Goal: Task Accomplishment & Management: Use online tool/utility

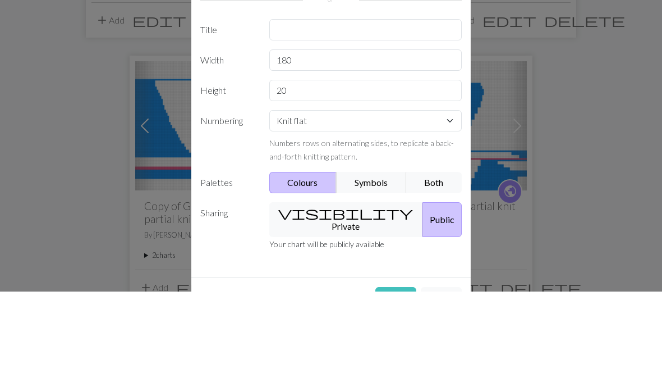
type input "180"
click at [373, 179] on input "20" at bounding box center [365, 189] width 193 height 21
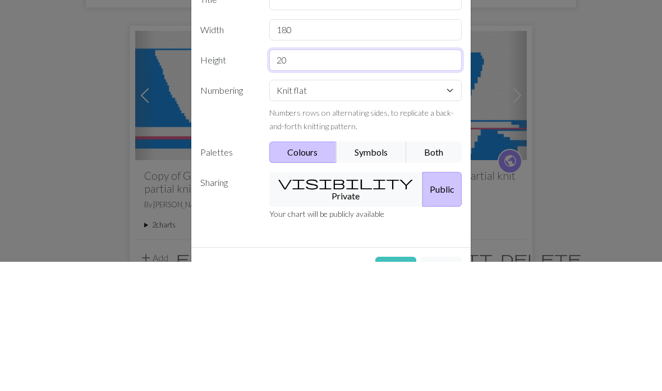
type input "2"
type input "1"
click at [372, 91] on div "Image to Chart Title Width 180 Height 500 Numbering Knit flat Knit in the round…" at bounding box center [330, 214] width 279 height 325
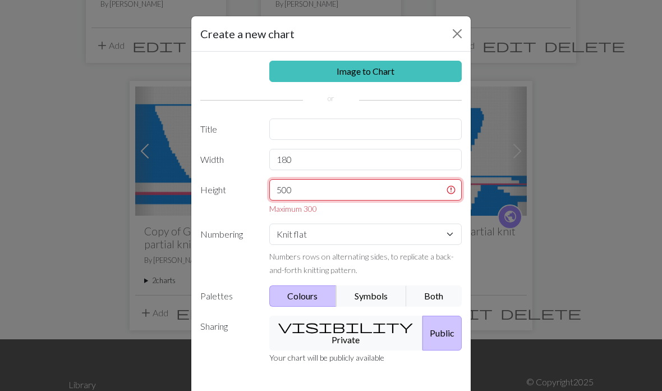
click at [359, 189] on input "500" at bounding box center [365, 189] width 193 height 21
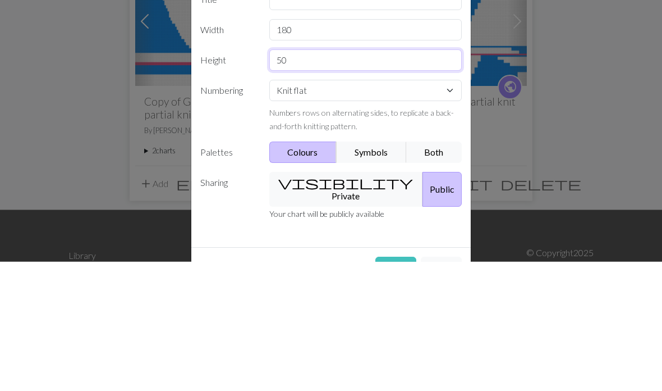
type input "5"
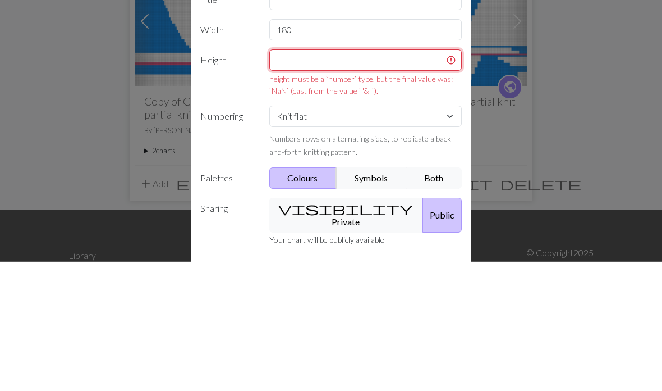
type input "&"
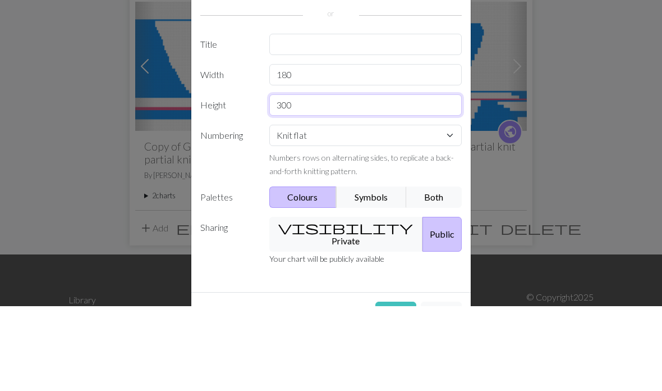
type input "300"
click at [363, 118] on input "text" at bounding box center [365, 128] width 193 height 21
type input "Disapearing dreams T shirts"
click at [395, 386] on button "Create" at bounding box center [395, 396] width 41 height 21
click at [400, 149] on input "180" at bounding box center [365, 159] width 193 height 21
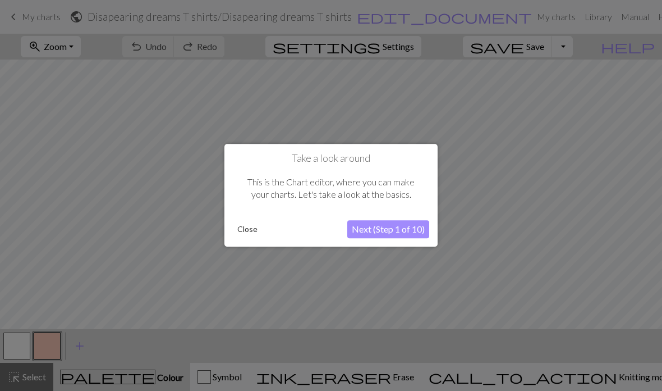
click at [401, 235] on button "Next (Step 1 of 10)" at bounding box center [388, 230] width 82 height 18
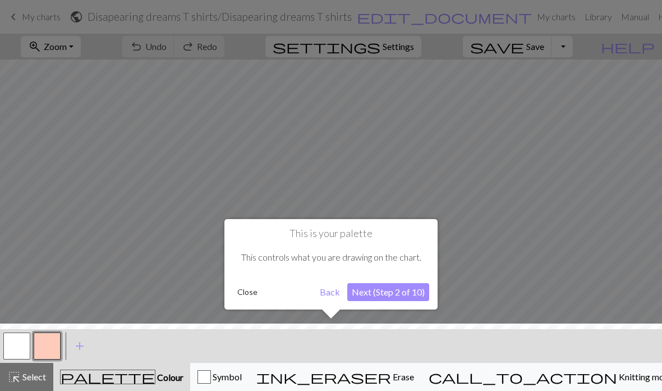
click at [405, 296] on button "Next (Step 2 of 10)" at bounding box center [388, 292] width 82 height 18
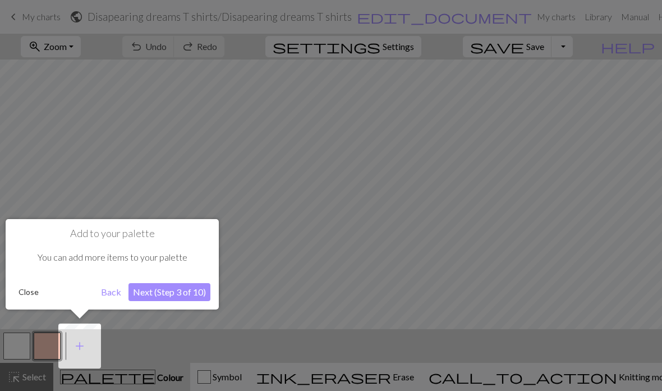
click at [161, 292] on button "Next (Step 3 of 10)" at bounding box center [170, 292] width 82 height 18
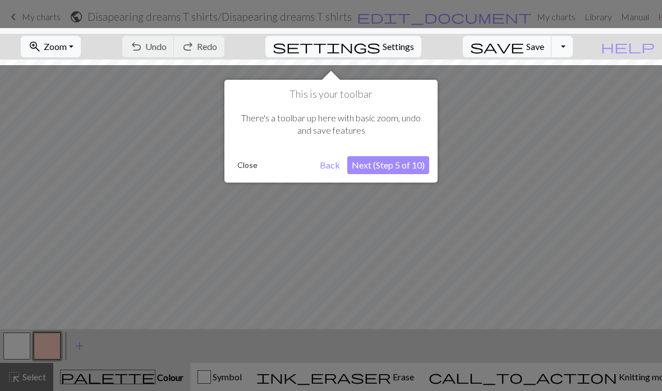
click at [241, 171] on button "Close" at bounding box center [247, 165] width 29 height 17
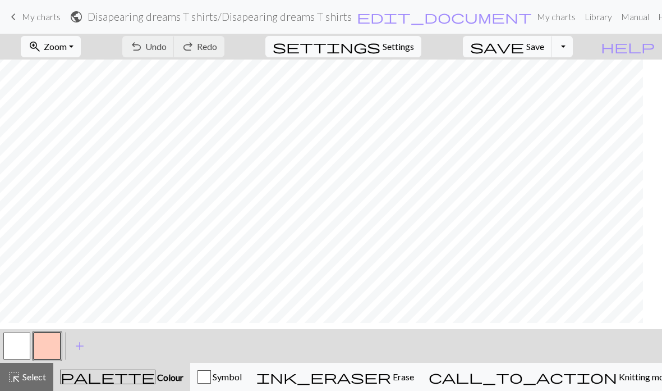
scroll to position [84, 1093]
click at [617, 16] on link "Manual" at bounding box center [635, 17] width 37 height 22
click at [414, 46] on span "Settings" at bounding box center [398, 46] width 31 height 13
select select "aran"
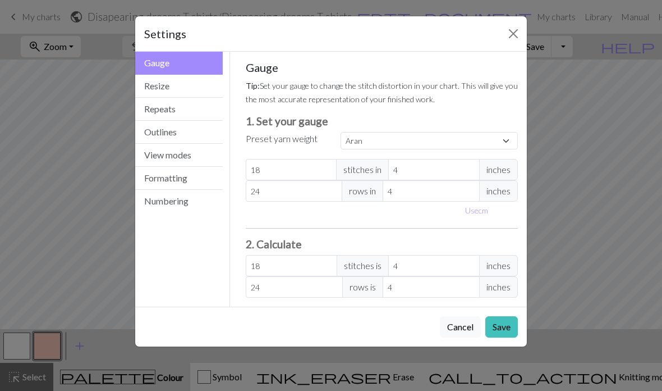
click at [500, 172] on span "inches" at bounding box center [498, 169] width 39 height 21
click at [485, 213] on button "Use cm" at bounding box center [476, 209] width 33 height 17
type input "10.16"
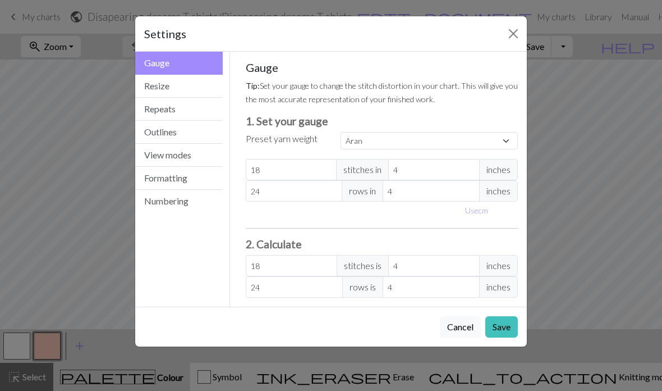
type input "10.16"
click at [299, 170] on input "18" at bounding box center [295, 169] width 98 height 21
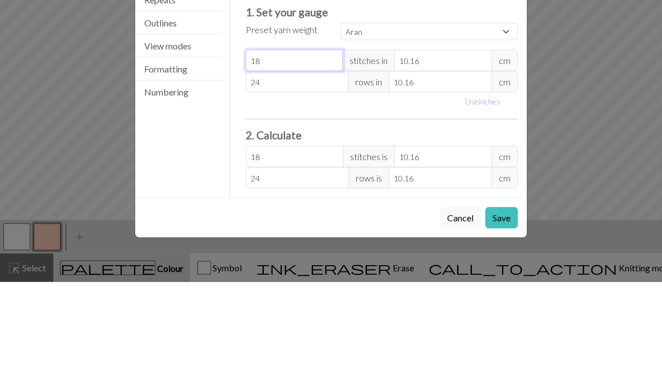
type input "1"
select select "custom"
type input "1"
type input "0"
type input "1"
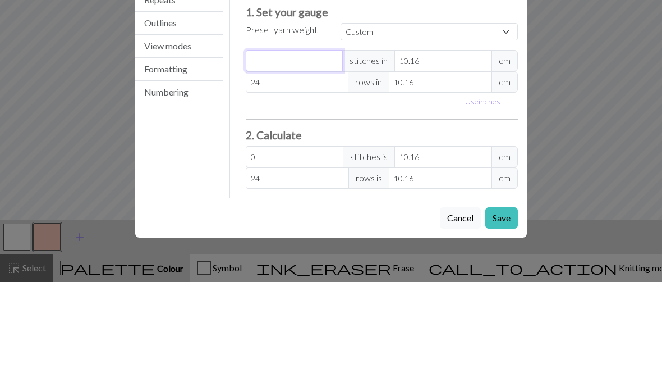
type input "1"
type input "12"
click at [433, 159] on input "10.16" at bounding box center [444, 169] width 98 height 21
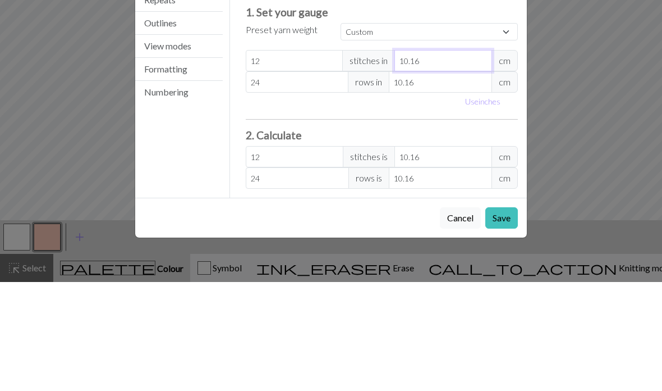
type input "3"
type input "40.64"
type input "3"
click at [313, 180] on input "24" at bounding box center [297, 190] width 103 height 21
click at [288, 180] on input "24" at bounding box center [297, 190] width 103 height 21
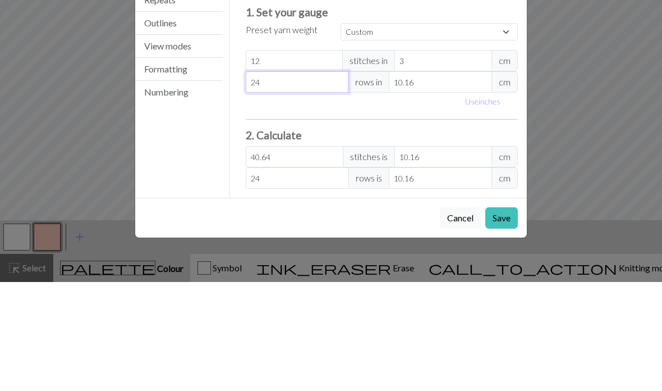
click at [288, 180] on input "24" at bounding box center [297, 190] width 103 height 21
type input "0"
type input "5"
type input "50"
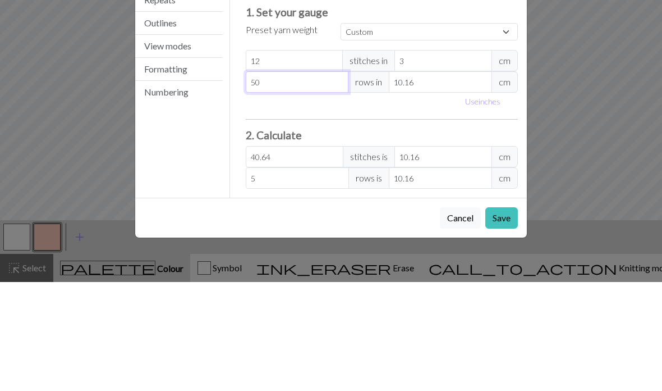
type input "50"
click at [432, 180] on input "10.16" at bounding box center [440, 190] width 103 height 21
type input "10.1"
type input "50.3"
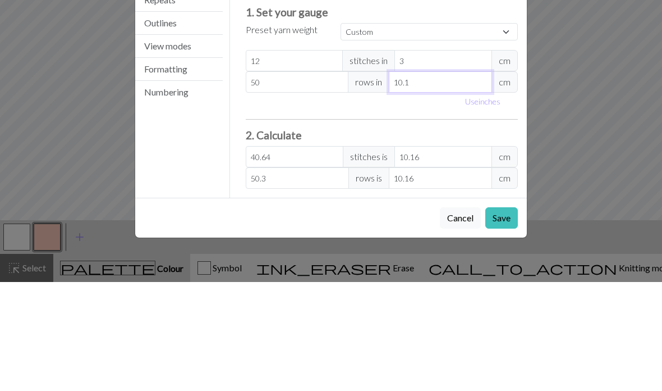
type input "10"
type input "50.8"
type input "1"
type input "508"
type input "9"
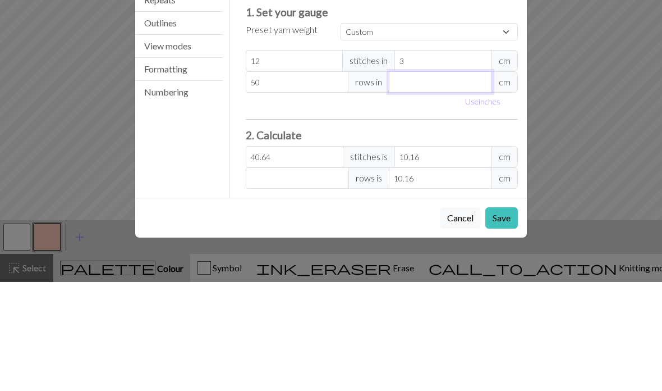
type input "56.44"
type input "9.1"
type input "55.82"
type input "9.1"
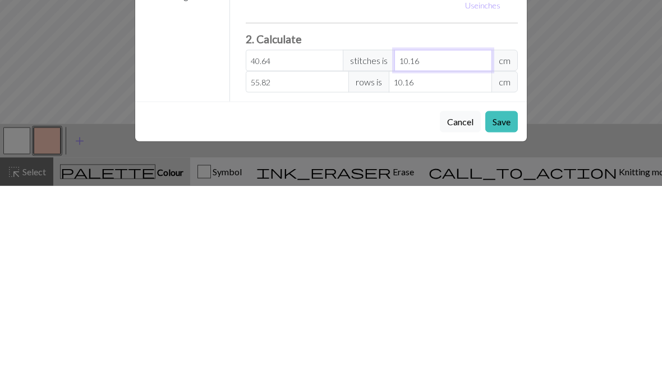
type input "10.1"
type input "40"
type input "1"
type input "4"
type input "0"
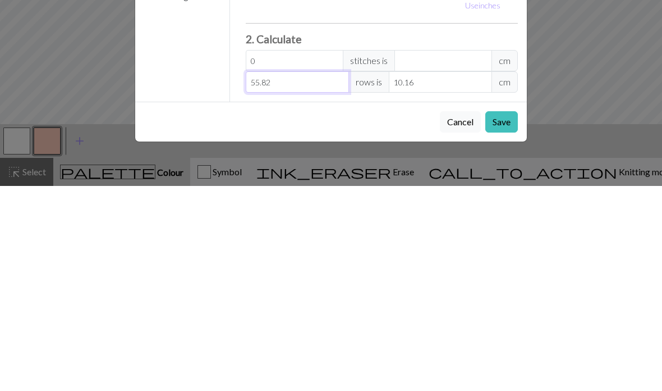
click at [291, 276] on input "55.82" at bounding box center [297, 286] width 103 height 21
click at [275, 255] on input "0" at bounding box center [295, 265] width 98 height 21
click at [446, 255] on input "number" at bounding box center [444, 265] width 98 height 21
type input "28"
type input "7"
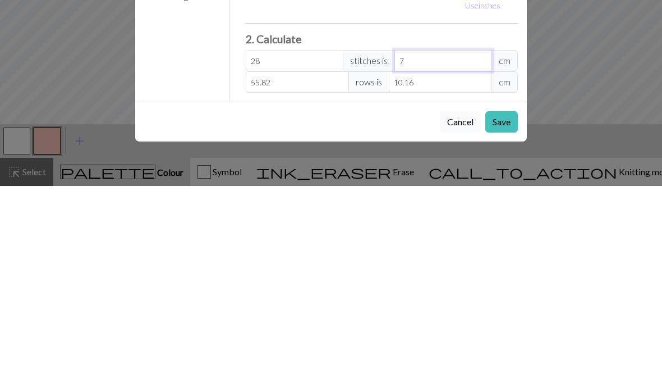
type input "280"
type input "7"
type input "28"
type input "0"
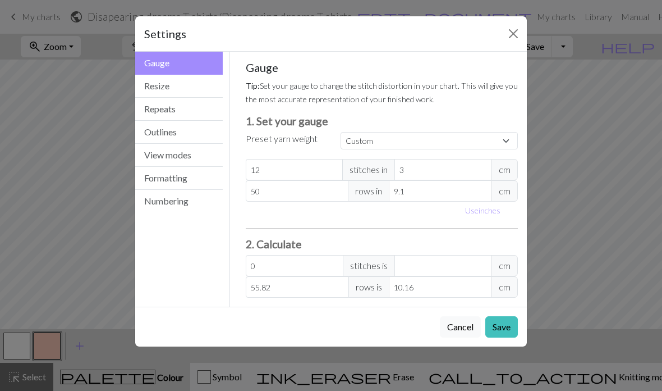
click at [497, 328] on button "Save" at bounding box center [501, 326] width 33 height 21
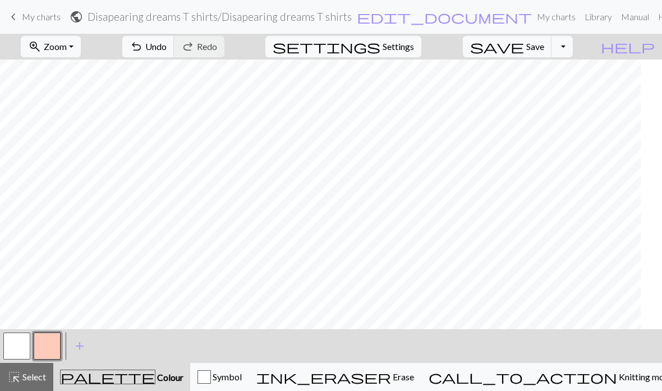
scroll to position [2233, 0]
click at [81, 52] on button "zoom_in Zoom Zoom" at bounding box center [51, 46] width 60 height 21
click at [69, 192] on button "200%" at bounding box center [65, 189] width 89 height 18
click at [81, 48] on button "zoom_in Zoom Zoom" at bounding box center [51, 46] width 60 height 21
click at [58, 132] on button "50%" at bounding box center [65, 135] width 89 height 18
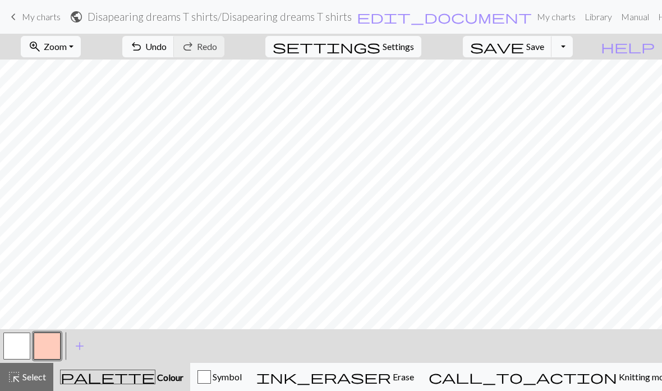
scroll to position [1453, 0]
click at [404, 43] on span "Settings" at bounding box center [398, 46] width 31 height 13
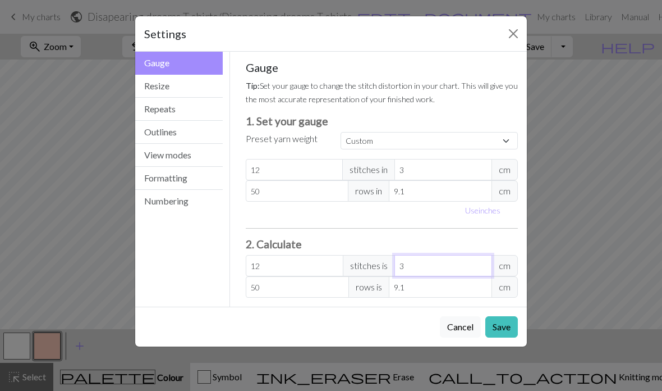
click at [437, 271] on input "3" at bounding box center [444, 265] width 98 height 21
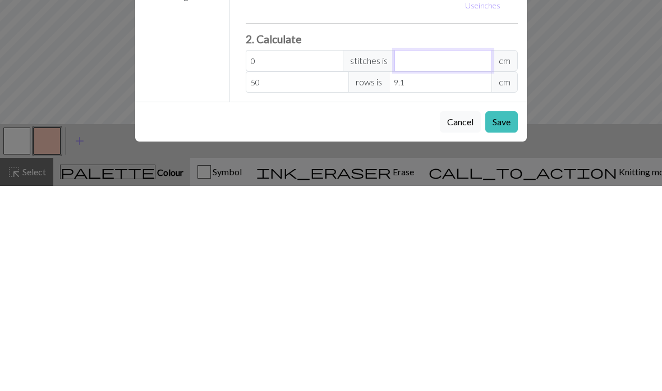
type input "16"
type input "4"
type input "160"
type input "4"
type input "16"
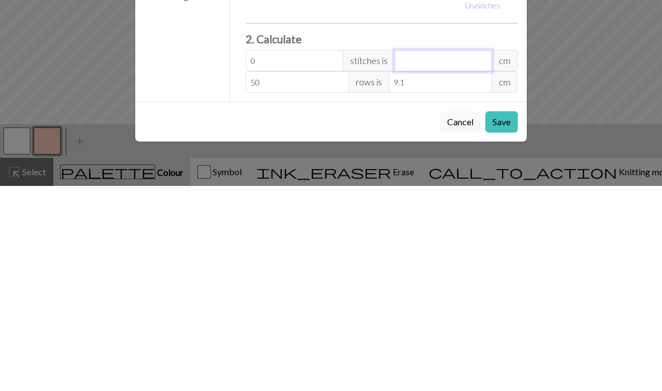
type input "12"
type input "35"
type input "140"
type input "35"
click at [430, 276] on input "9.1" at bounding box center [440, 286] width 103 height 21
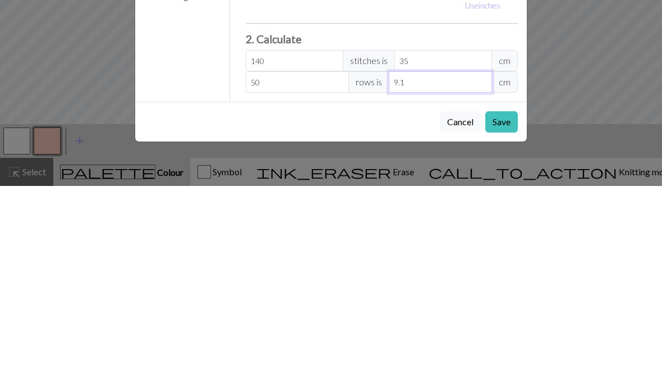
type input "9"
type input "49.45"
type input "21.98"
type input "40"
type input "219.78"
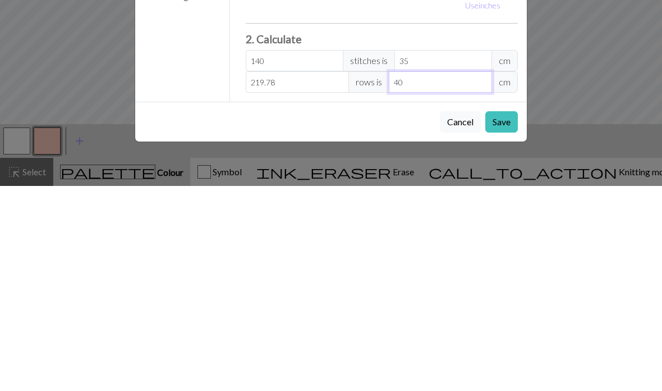
type input "40"
click at [366, 306] on div "Cancel Save" at bounding box center [331, 326] width 392 height 40
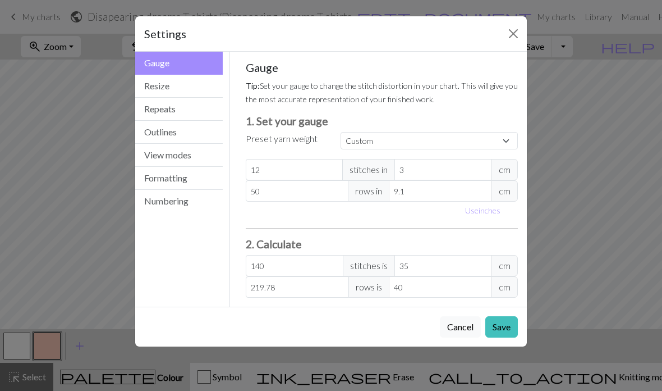
click at [494, 328] on button "Save" at bounding box center [501, 326] width 33 height 21
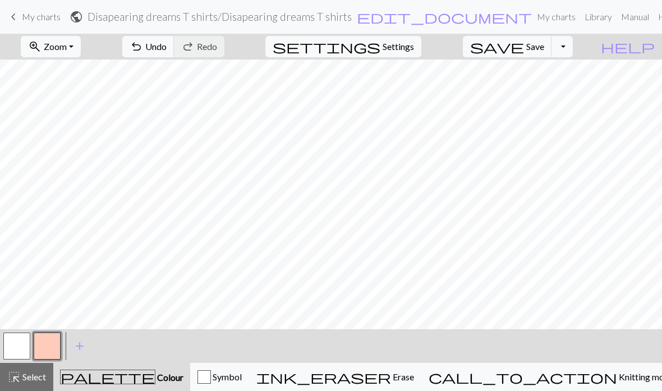
click at [410, 45] on span "Settings" at bounding box center [398, 46] width 31 height 13
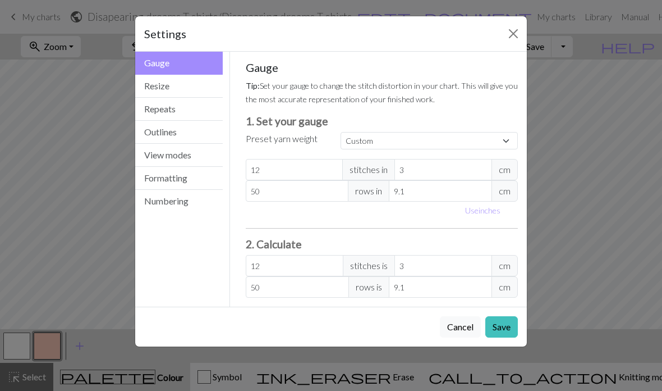
click at [198, 87] on button "Resize" at bounding box center [179, 86] width 88 height 23
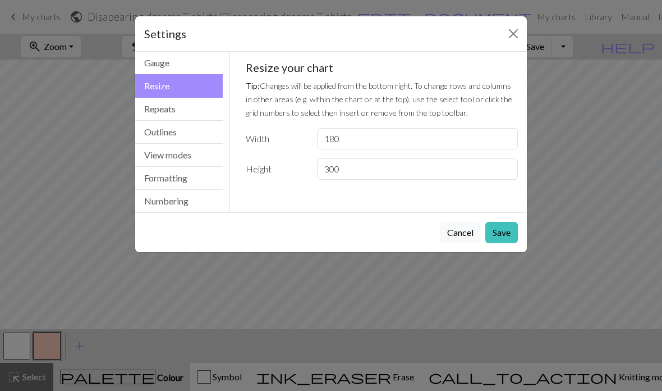
click at [195, 73] on button "Gauge" at bounding box center [179, 63] width 88 height 23
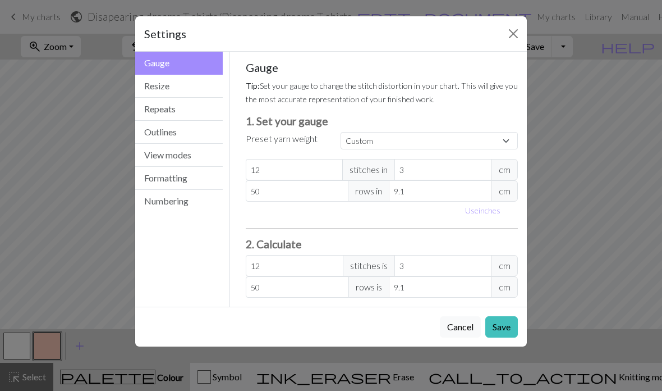
click at [194, 86] on button "Resize" at bounding box center [179, 86] width 88 height 23
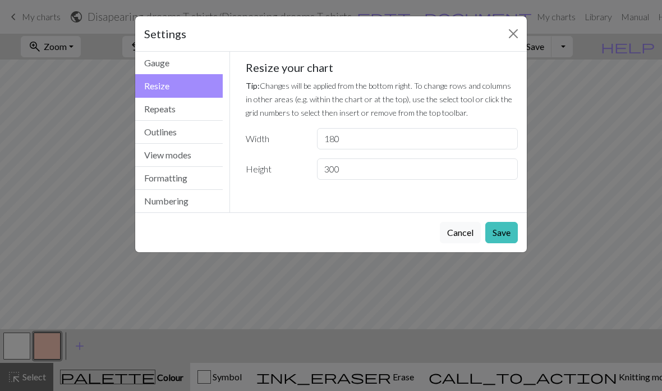
click at [198, 103] on button "Repeats" at bounding box center [179, 109] width 88 height 23
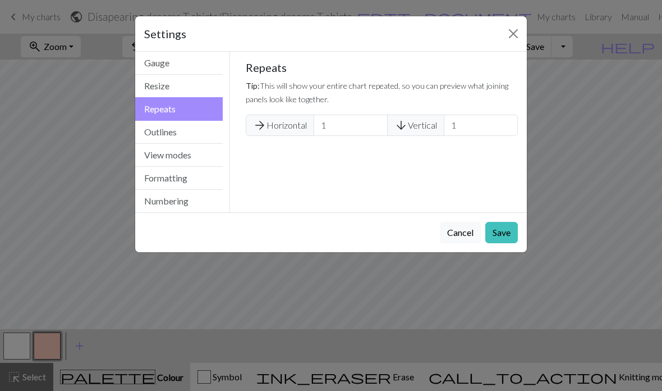
click at [199, 126] on button "Outlines" at bounding box center [179, 132] width 88 height 23
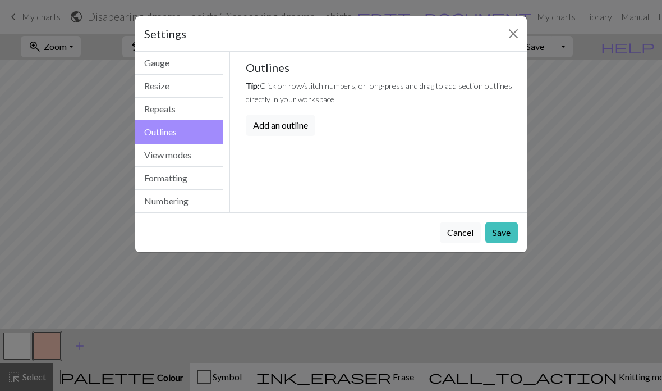
click at [299, 120] on button "Add an outline" at bounding box center [281, 124] width 70 height 21
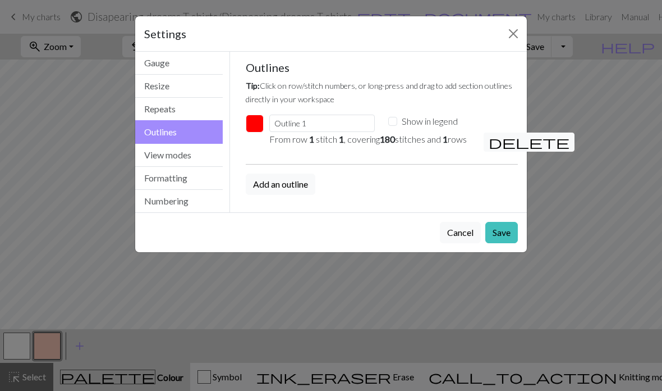
click at [182, 109] on button "Repeats" at bounding box center [179, 109] width 88 height 23
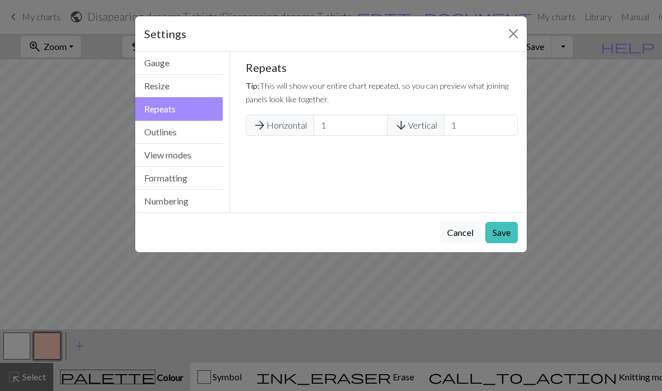
click at [206, 89] on button "Resize" at bounding box center [179, 86] width 88 height 23
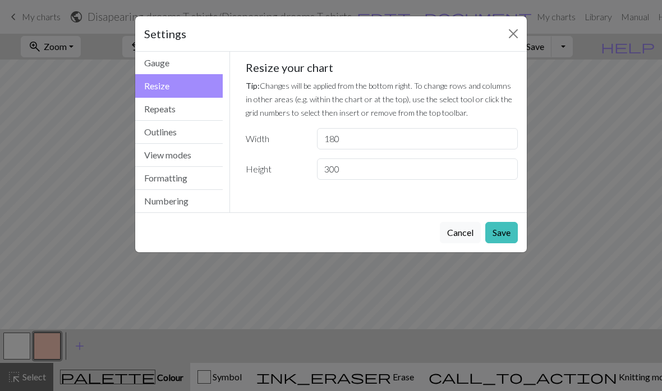
click at [198, 59] on button "Gauge" at bounding box center [179, 63] width 88 height 23
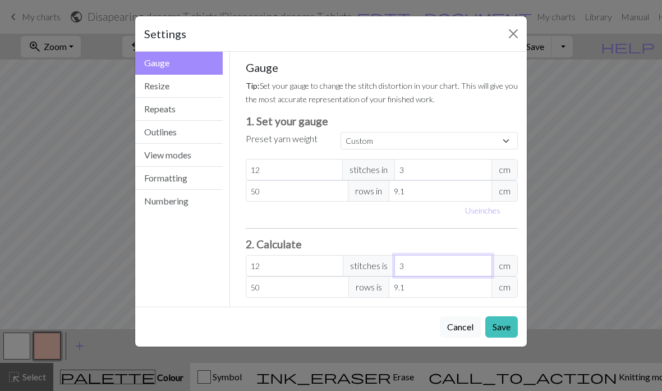
click at [447, 263] on input "3" at bounding box center [444, 265] width 98 height 21
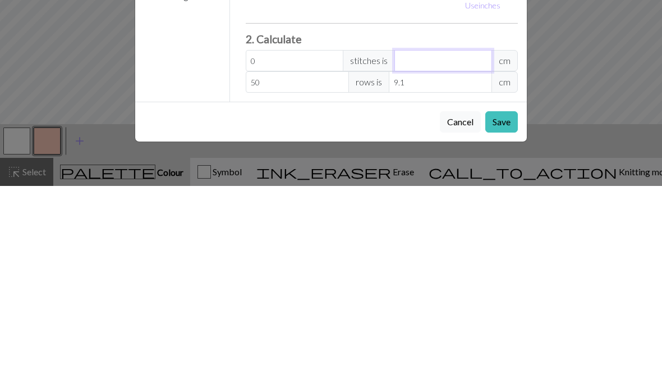
type input "16"
type input "4"
type input "0"
type input "12"
type input "35"
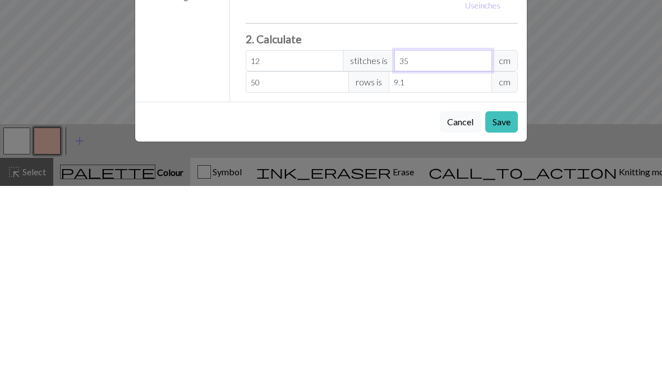
type input "140"
type input "35"
click at [441, 276] on input "9.1" at bounding box center [440, 286] width 103 height 21
type input "49.45"
type input "9"
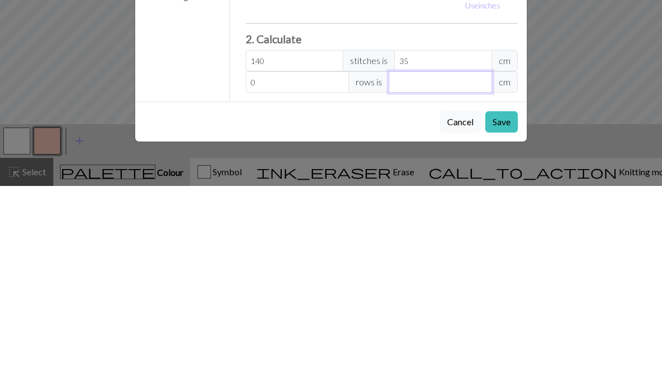
type input "21.98"
type input "4"
type input "219.78"
type input "40"
click at [551, 61] on div "Settings Gauge Gauge Resize Repeats Outlines View modes Formatting Numbering Ga…" at bounding box center [331, 195] width 662 height 391
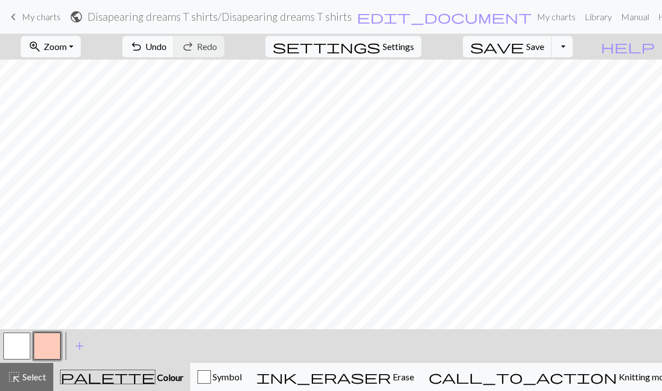
click at [414, 52] on span "Settings" at bounding box center [398, 46] width 31 height 13
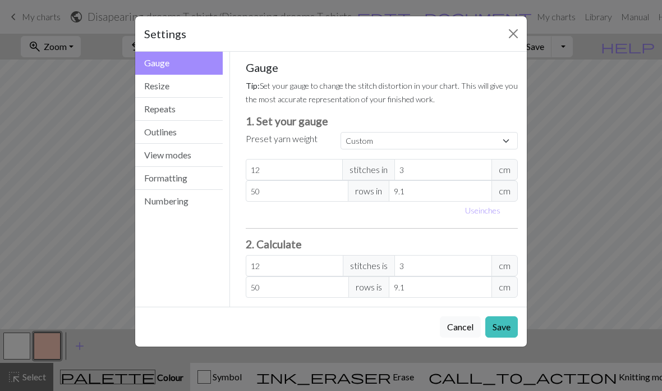
click at [189, 89] on button "Resize" at bounding box center [179, 86] width 88 height 23
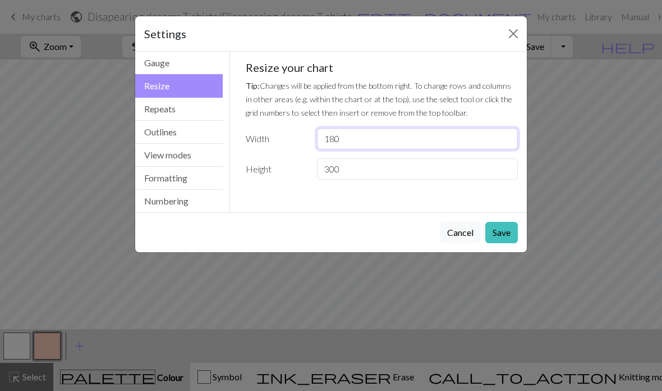
click at [378, 130] on input "180" at bounding box center [417, 138] width 201 height 21
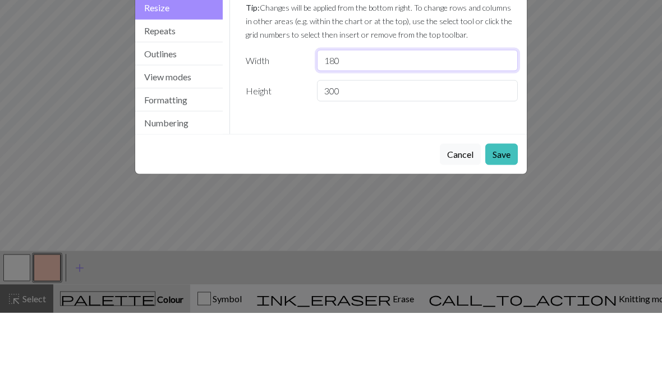
click at [438, 128] on input "180" at bounding box center [417, 138] width 201 height 21
type input "150"
click at [388, 158] on input "300" at bounding box center [417, 168] width 201 height 21
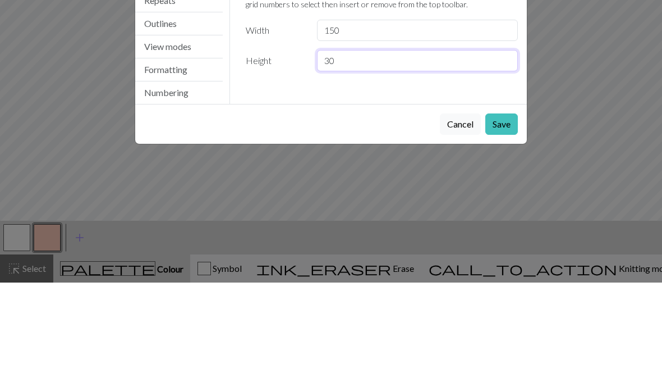
type input "3"
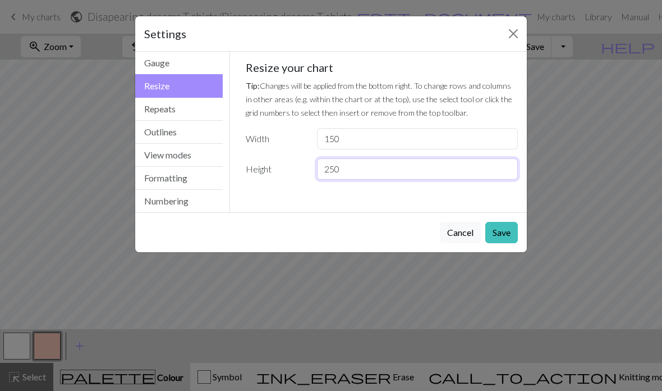
type input "250"
click at [505, 235] on button "Save" at bounding box center [501, 232] width 33 height 21
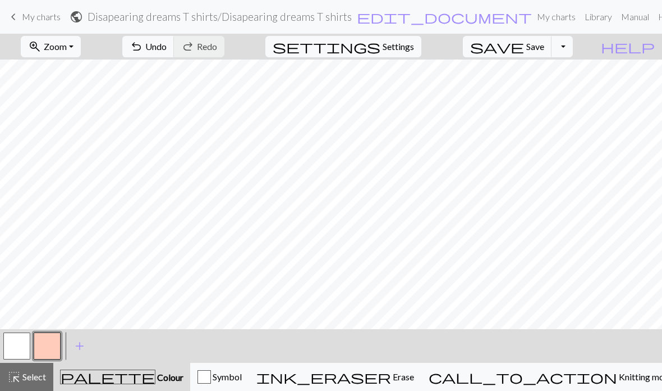
scroll to position [1173, 0]
click at [81, 39] on button "zoom_in Zoom Zoom" at bounding box center [51, 46] width 60 height 21
click at [98, 80] on button "Fit all" at bounding box center [65, 71] width 89 height 18
click at [617, 374] on span "Knitting mode" at bounding box center [645, 376] width 57 height 11
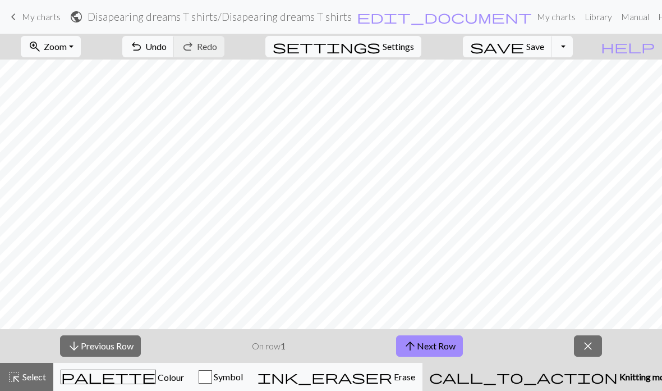
click at [618, 380] on span "Knitting mode" at bounding box center [646, 376] width 57 height 11
click at [592, 348] on span "close" at bounding box center [587, 346] width 13 height 16
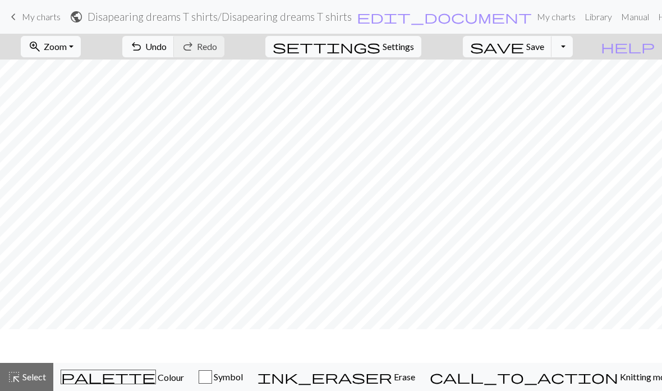
scroll to position [1139, 314]
click at [156, 381] on span "Colour" at bounding box center [170, 377] width 28 height 11
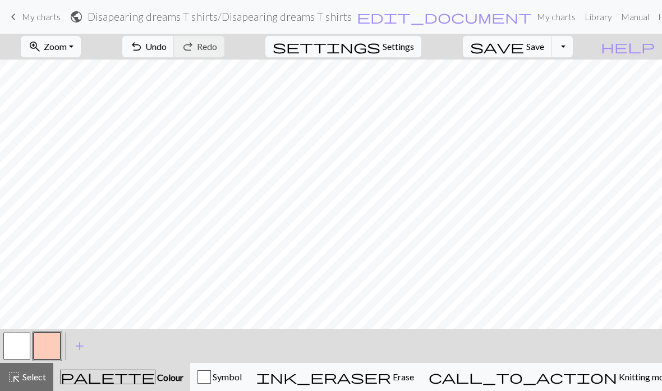
click at [82, 345] on span "add" at bounding box center [79, 346] width 13 height 16
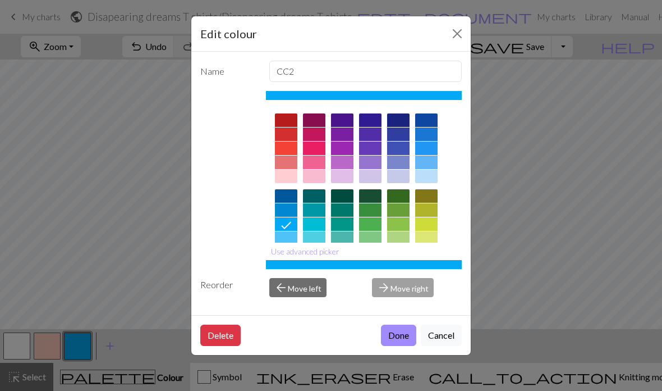
click at [457, 38] on button "Close" at bounding box center [457, 34] width 18 height 18
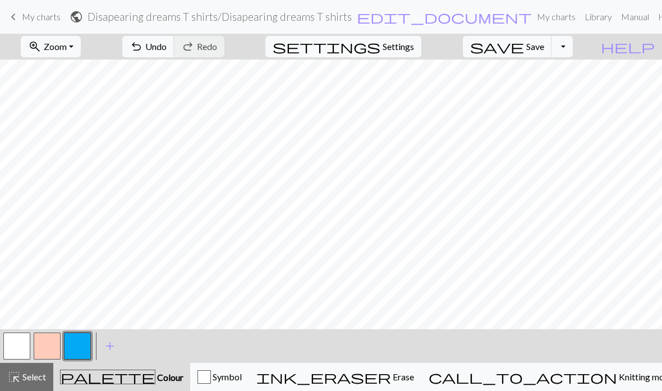
click at [44, 347] on button "button" at bounding box center [47, 345] width 27 height 27
click at [75, 351] on button "button" at bounding box center [77, 345] width 27 height 27
click at [573, 52] on button "Toggle Dropdown" at bounding box center [562, 46] width 21 height 21
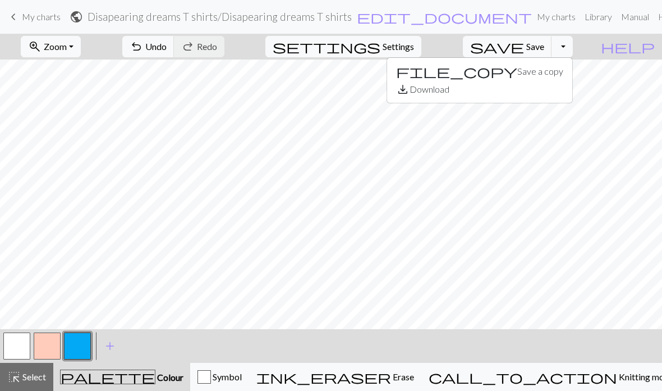
click at [414, 49] on span "Settings" at bounding box center [398, 46] width 31 height 13
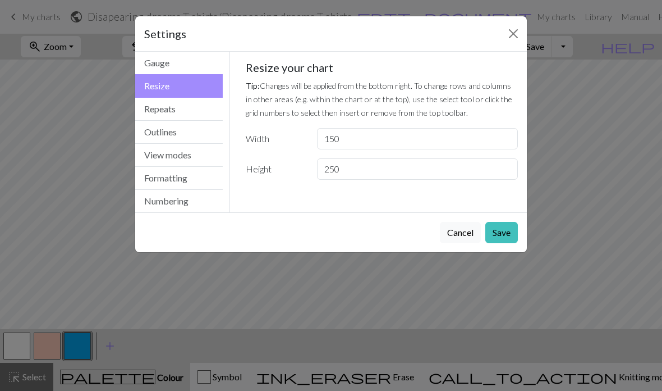
click at [418, 61] on h5 "Resize your chart" at bounding box center [382, 67] width 273 height 13
click at [177, 200] on button "Numbering" at bounding box center [179, 201] width 88 height 22
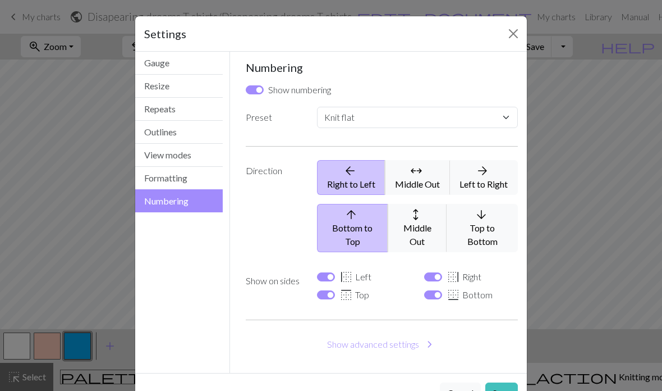
click at [183, 178] on button "Formatting" at bounding box center [179, 178] width 88 height 23
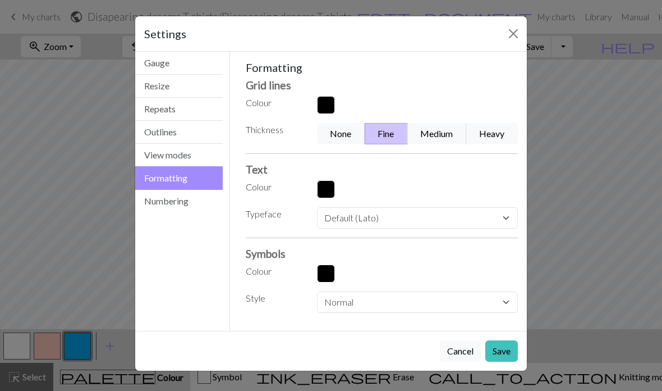
click at [181, 151] on button "View modes" at bounding box center [179, 155] width 88 height 23
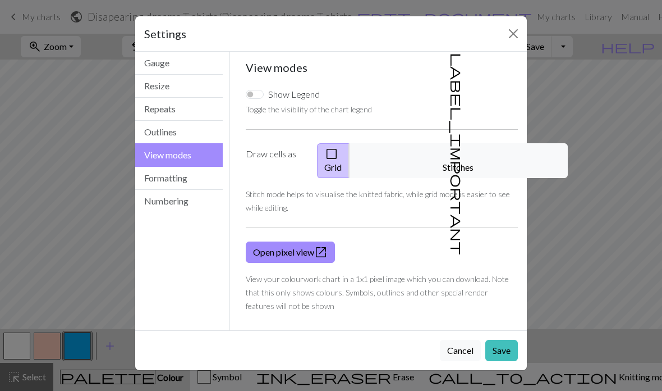
click at [174, 135] on button "Outlines" at bounding box center [179, 132] width 88 height 23
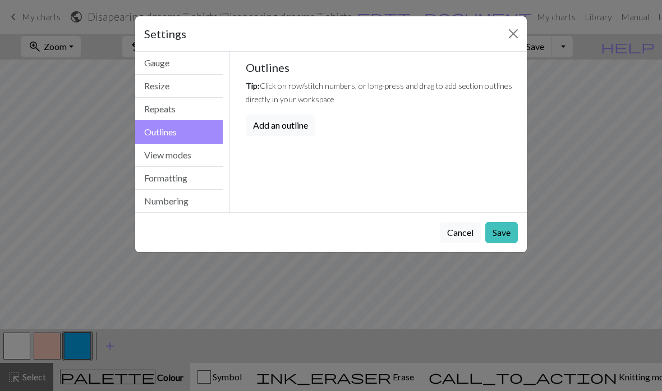
click at [178, 112] on button "Repeats" at bounding box center [179, 109] width 88 height 23
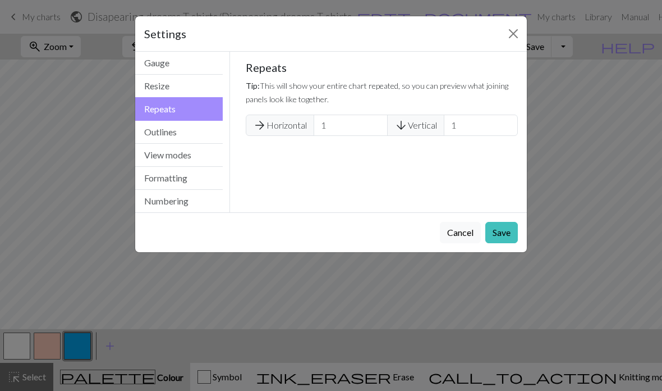
click at [185, 88] on button "Resize" at bounding box center [179, 86] width 88 height 23
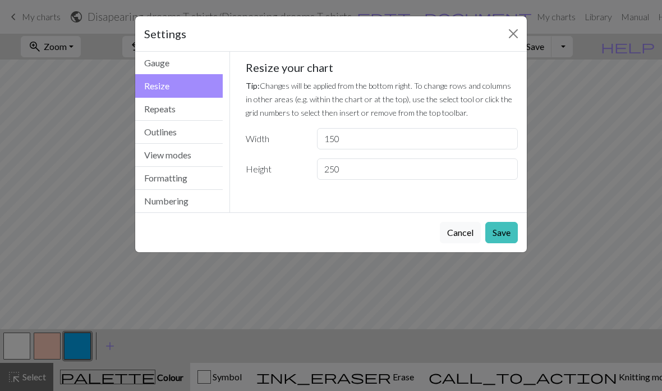
click at [188, 63] on button "Gauge" at bounding box center [179, 63] width 88 height 23
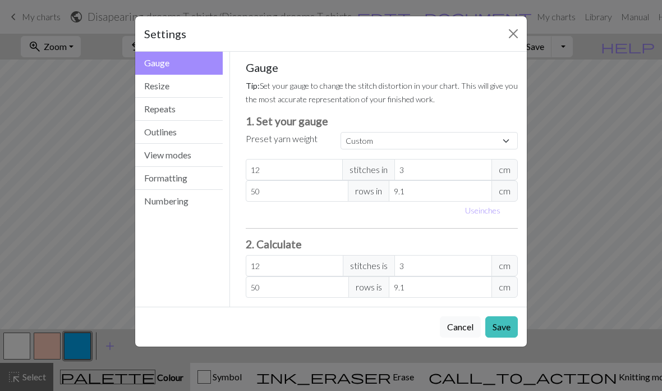
click at [510, 31] on button "Close" at bounding box center [514, 34] width 18 height 18
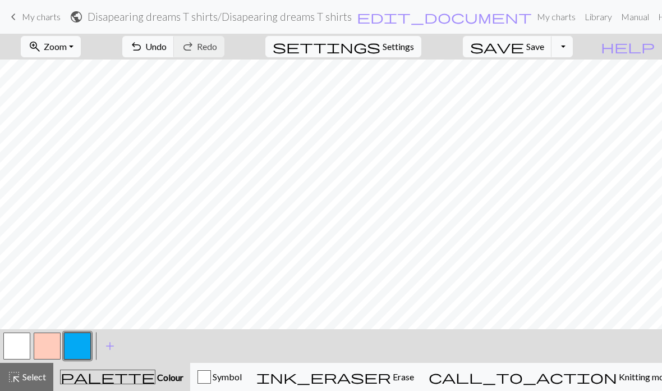
click at [573, 51] on button "Toggle Dropdown" at bounding box center [562, 46] width 21 height 21
click at [567, 90] on button "save_alt Download" at bounding box center [479, 89] width 185 height 18
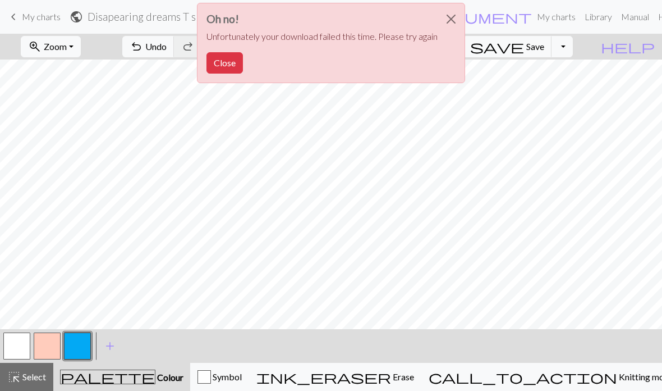
click at [227, 62] on button "Close" at bounding box center [225, 62] width 36 height 21
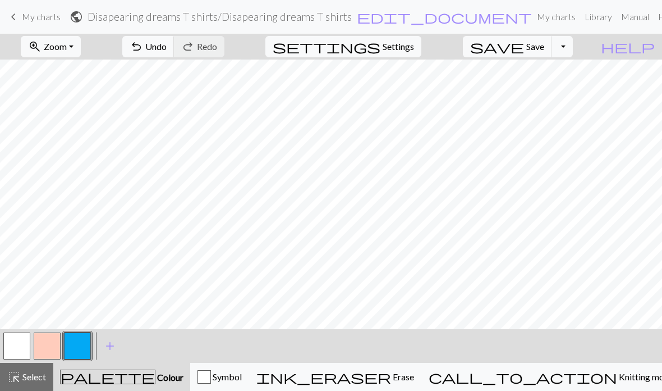
click at [573, 47] on button "Toggle Dropdown" at bounding box center [562, 46] width 21 height 21
click at [556, 88] on button "save_alt Download" at bounding box center [479, 89] width 185 height 18
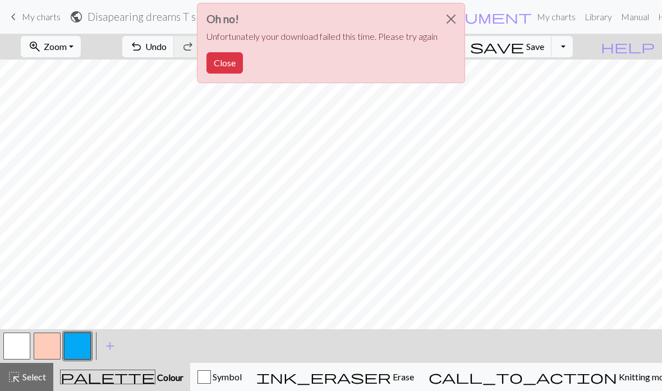
click at [221, 62] on button "Close" at bounding box center [225, 62] width 36 height 21
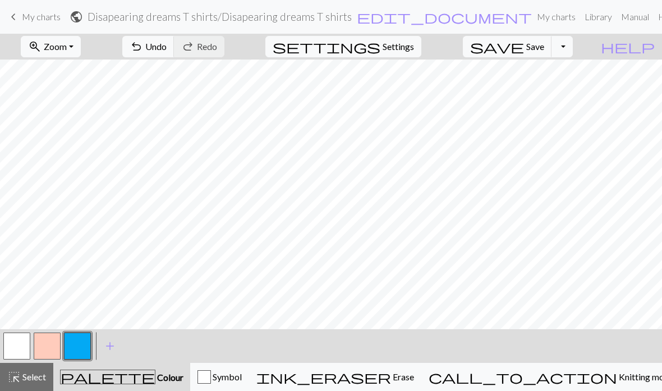
click at [573, 49] on button "Toggle Dropdown" at bounding box center [562, 46] width 21 height 21
click at [545, 95] on button "save_alt Download" at bounding box center [479, 89] width 185 height 18
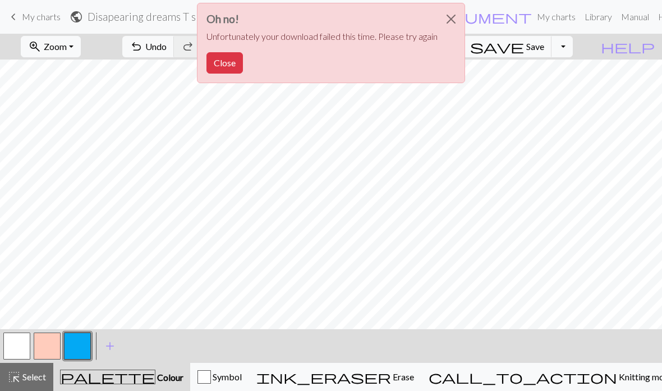
click at [228, 61] on button "Close" at bounding box center [225, 62] width 36 height 21
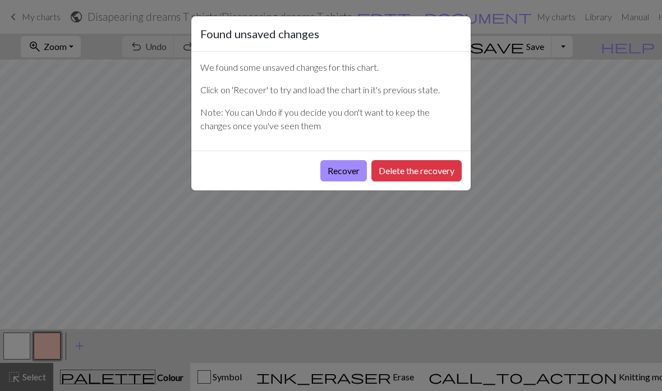
click at [325, 166] on button "Recover" at bounding box center [343, 170] width 47 height 21
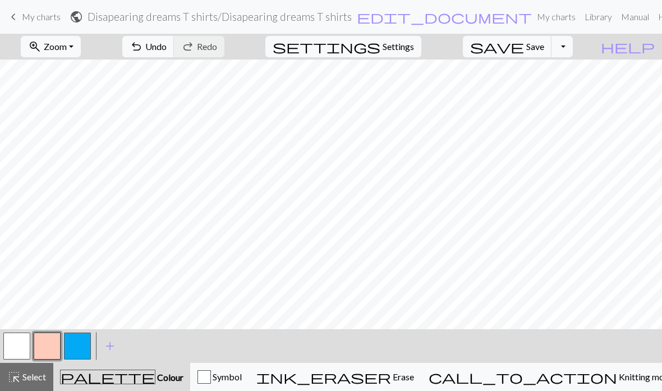
click at [573, 52] on button "Toggle Dropdown" at bounding box center [562, 46] width 21 height 21
click at [561, 89] on button "save_alt Download" at bounding box center [479, 89] width 185 height 18
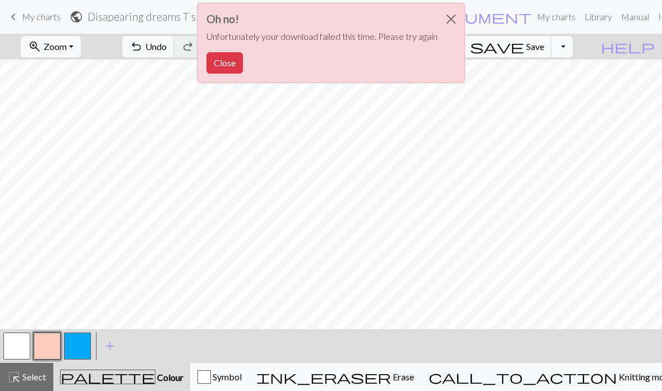
click at [452, 17] on button "Close" at bounding box center [451, 18] width 27 height 31
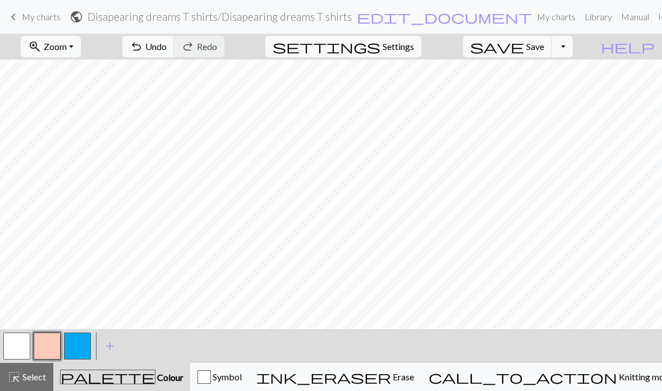
click at [573, 45] on button "Toggle Dropdown" at bounding box center [562, 46] width 21 height 21
click at [573, 44] on button "Toggle Dropdown" at bounding box center [562, 46] width 21 height 21
click at [408, 45] on span "Settings" at bounding box center [398, 46] width 31 height 13
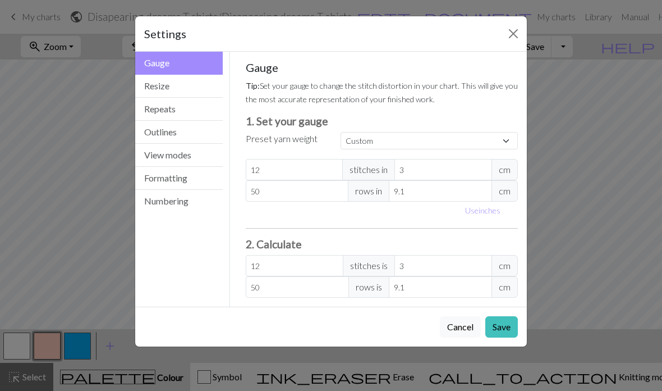
click at [187, 85] on button "Resize" at bounding box center [179, 86] width 88 height 23
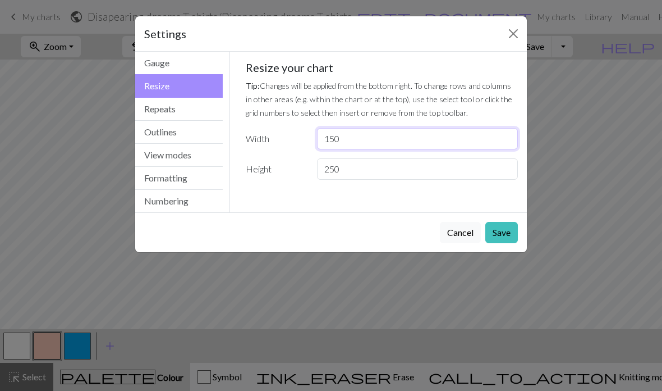
click at [372, 140] on input "150" at bounding box center [417, 138] width 201 height 21
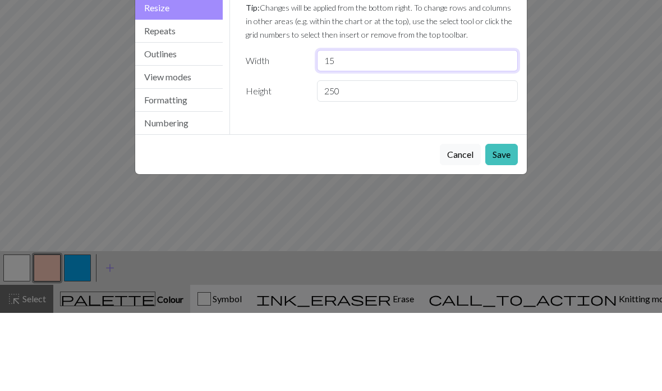
type input "1"
type input "70"
click at [412, 158] on input "250" at bounding box center [417, 168] width 201 height 21
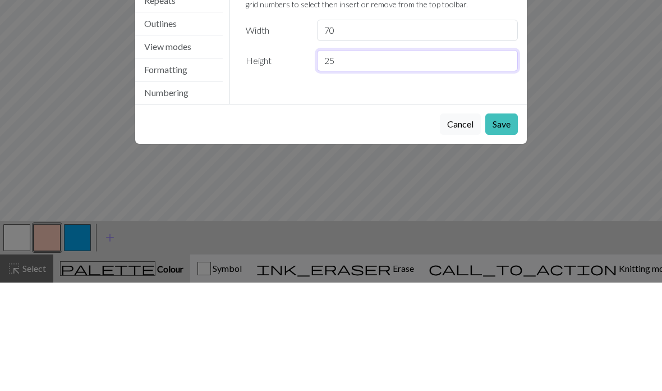
type input "2"
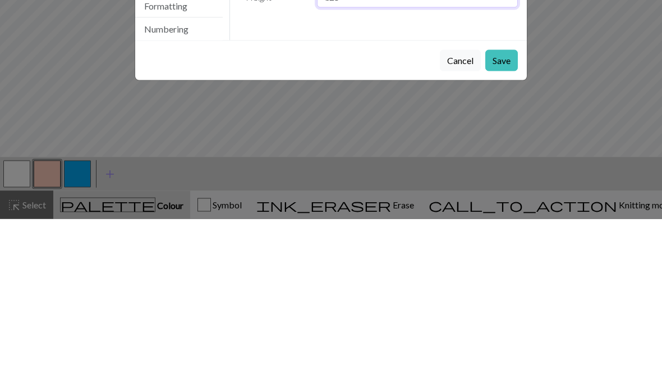
type input "125"
click at [505, 222] on button "Save" at bounding box center [501, 232] width 33 height 21
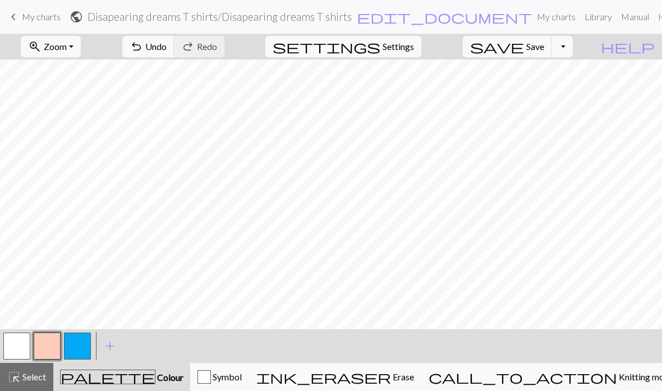
click at [573, 47] on button "Toggle Dropdown" at bounding box center [562, 46] width 21 height 21
click at [573, 45] on button "Toggle Dropdown" at bounding box center [562, 46] width 21 height 21
click at [556, 89] on button "save_alt Download" at bounding box center [479, 89] width 185 height 18
click at [391, 369] on span "ink_eraser" at bounding box center [323, 377] width 135 height 16
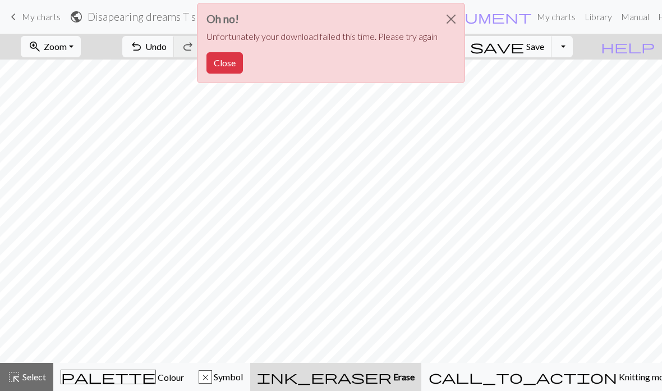
click at [456, 21] on button "Close" at bounding box center [451, 18] width 27 height 31
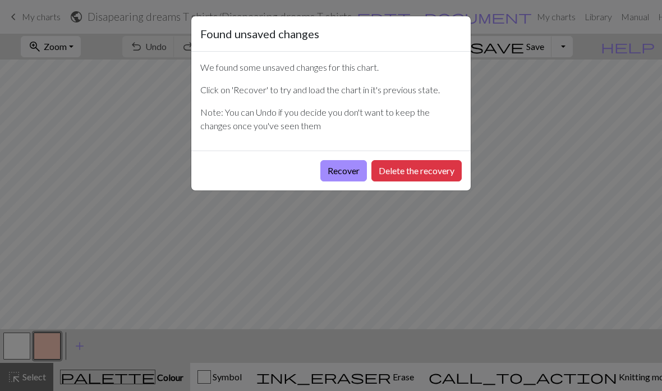
click at [429, 167] on button "Delete the recovery" at bounding box center [417, 170] width 90 height 21
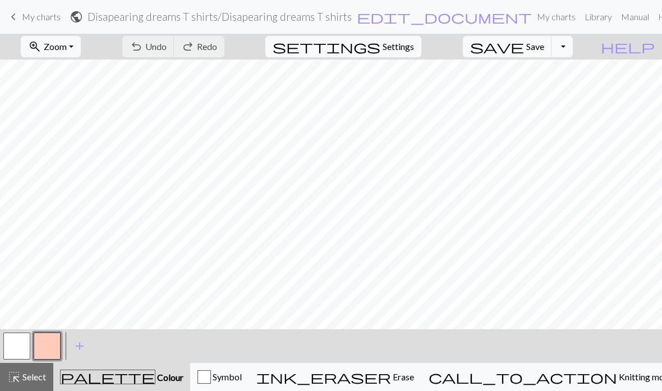
click at [573, 49] on button "Toggle Dropdown" at bounding box center [562, 46] width 21 height 21
click at [550, 91] on button "save_alt Download" at bounding box center [479, 89] width 185 height 18
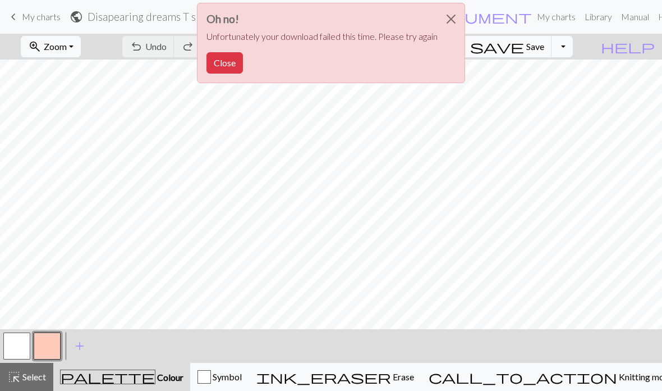
click at [453, 18] on button "Close" at bounding box center [451, 18] width 27 height 31
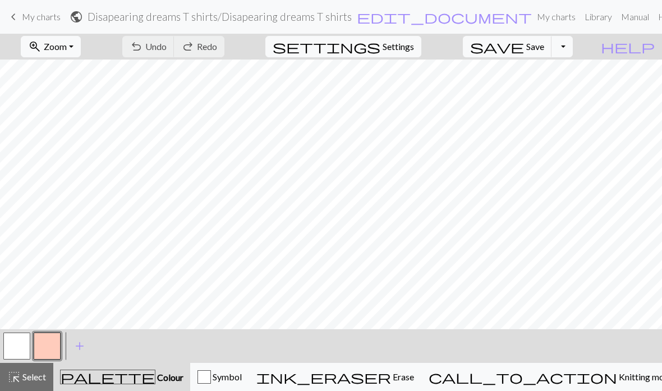
click at [26, 22] on span "My charts" at bounding box center [41, 16] width 39 height 11
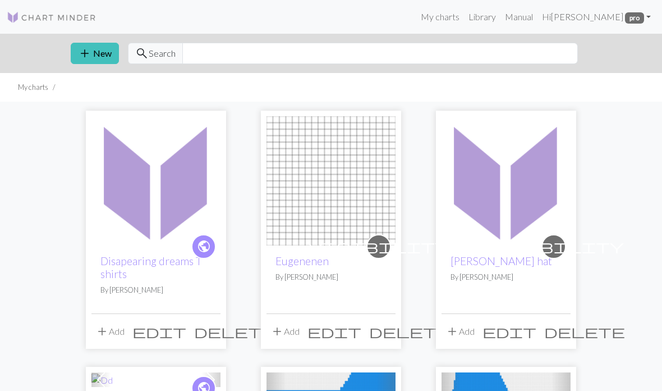
click at [163, 189] on img at bounding box center [155, 180] width 129 height 129
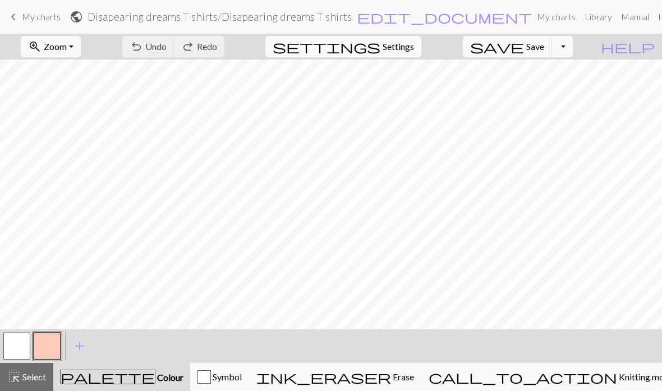
click at [414, 49] on span "Settings" at bounding box center [398, 46] width 31 height 13
select select "aran"
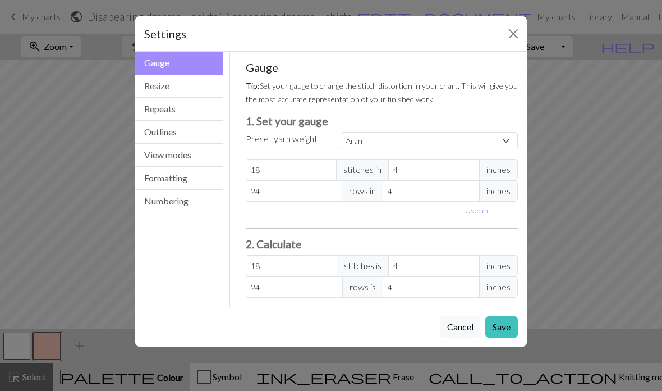
click at [186, 85] on button "Resize" at bounding box center [179, 86] width 88 height 23
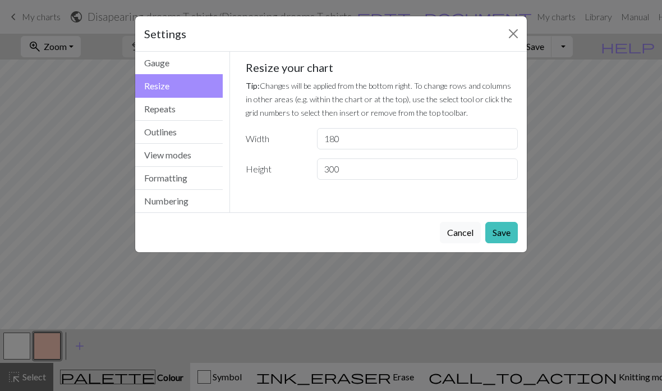
click at [184, 64] on button "Gauge" at bounding box center [179, 63] width 88 height 23
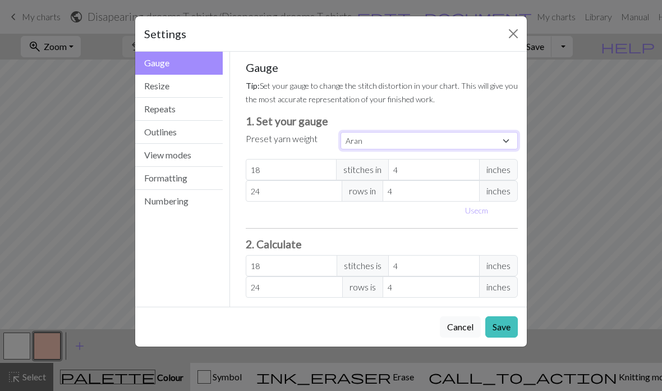
click at [470, 134] on select "Custom Square Lace Light Fingering Fingering Sport Double knit Worsted Aran Bul…" at bounding box center [429, 140] width 177 height 17
click at [511, 37] on button "Close" at bounding box center [514, 34] width 18 height 18
